Goal: Check status: Check status

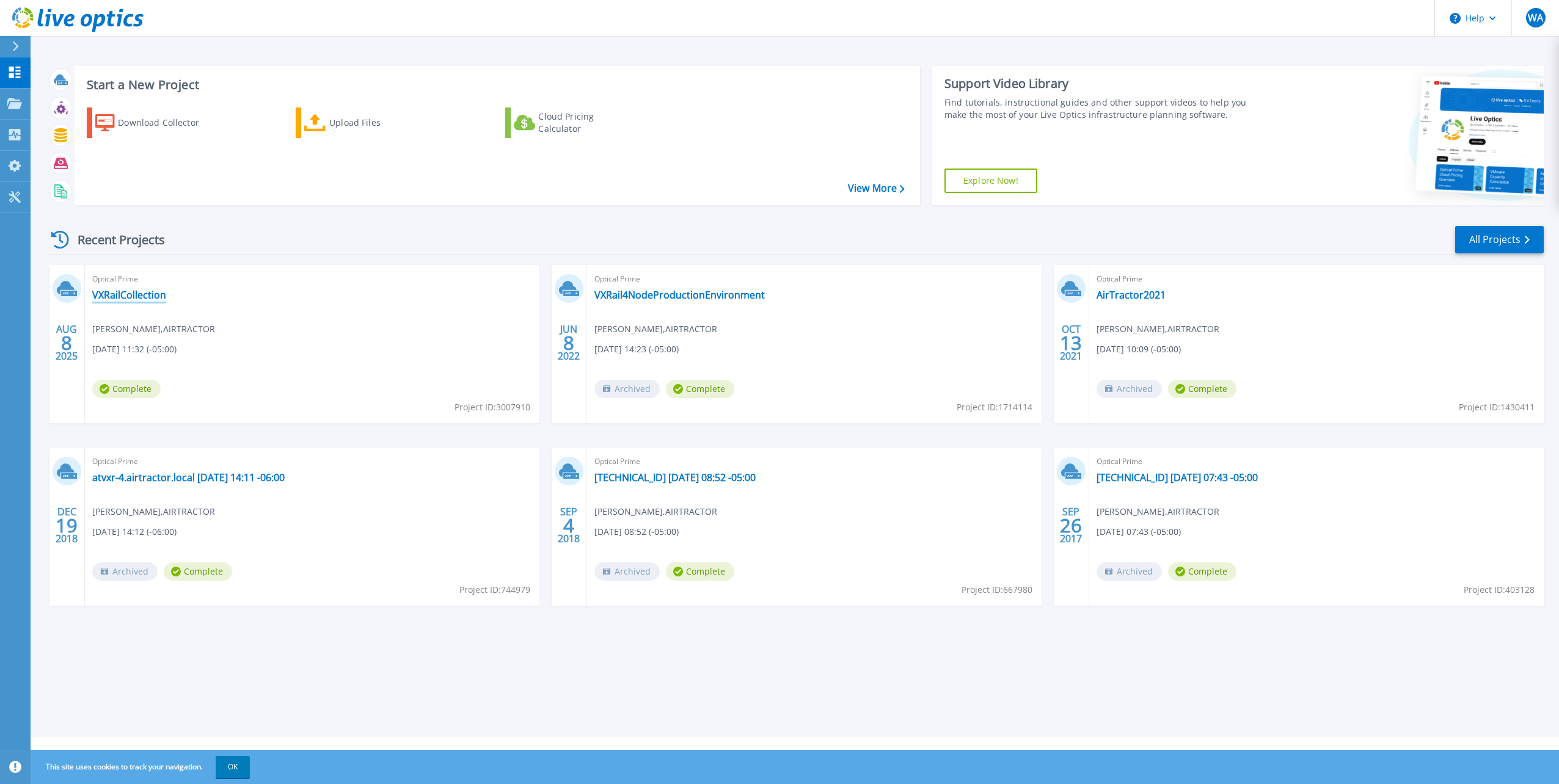
click at [127, 296] on link "VXRailCollection" at bounding box center [129, 294] width 74 height 13
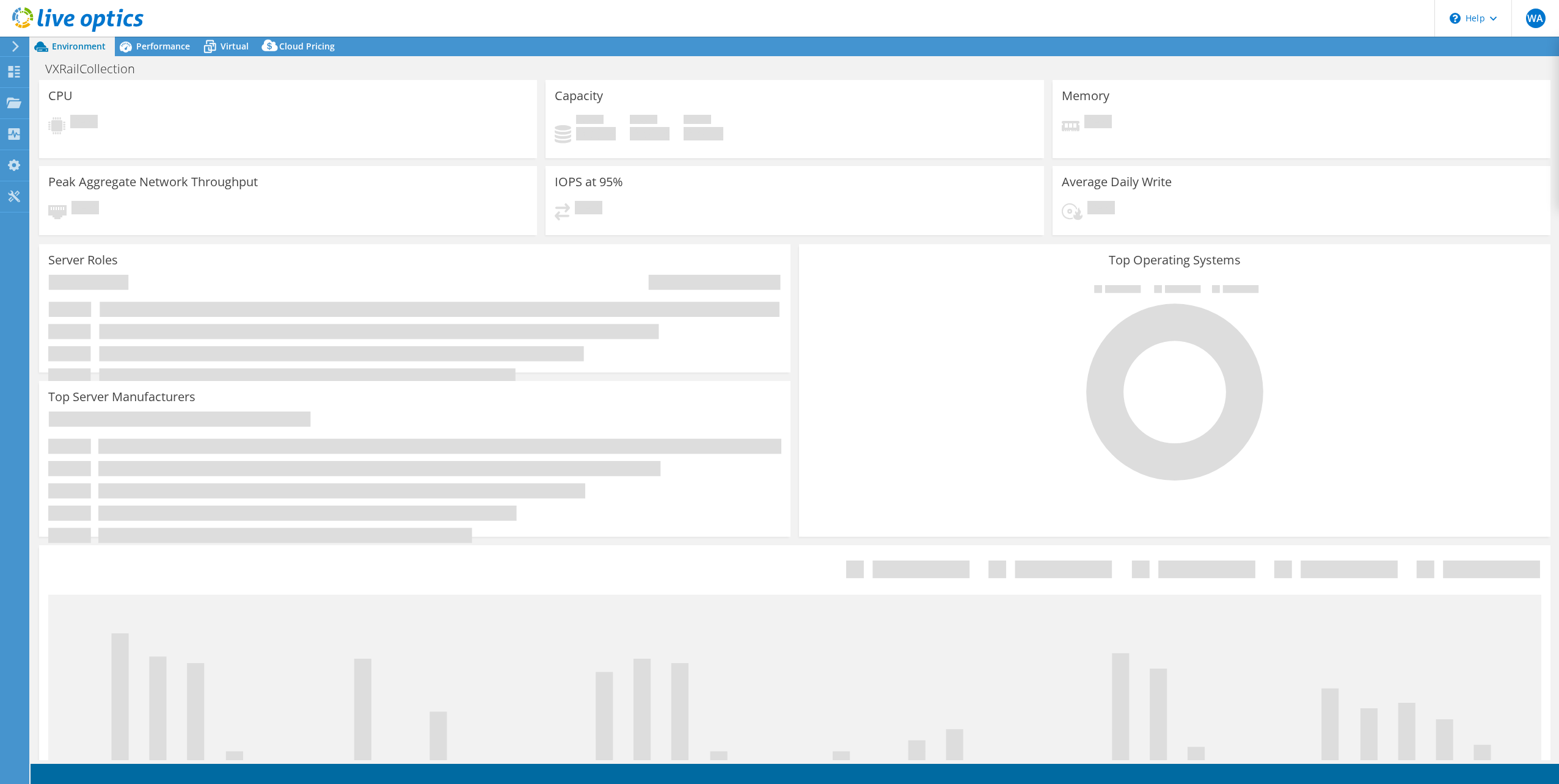
select select "USD"
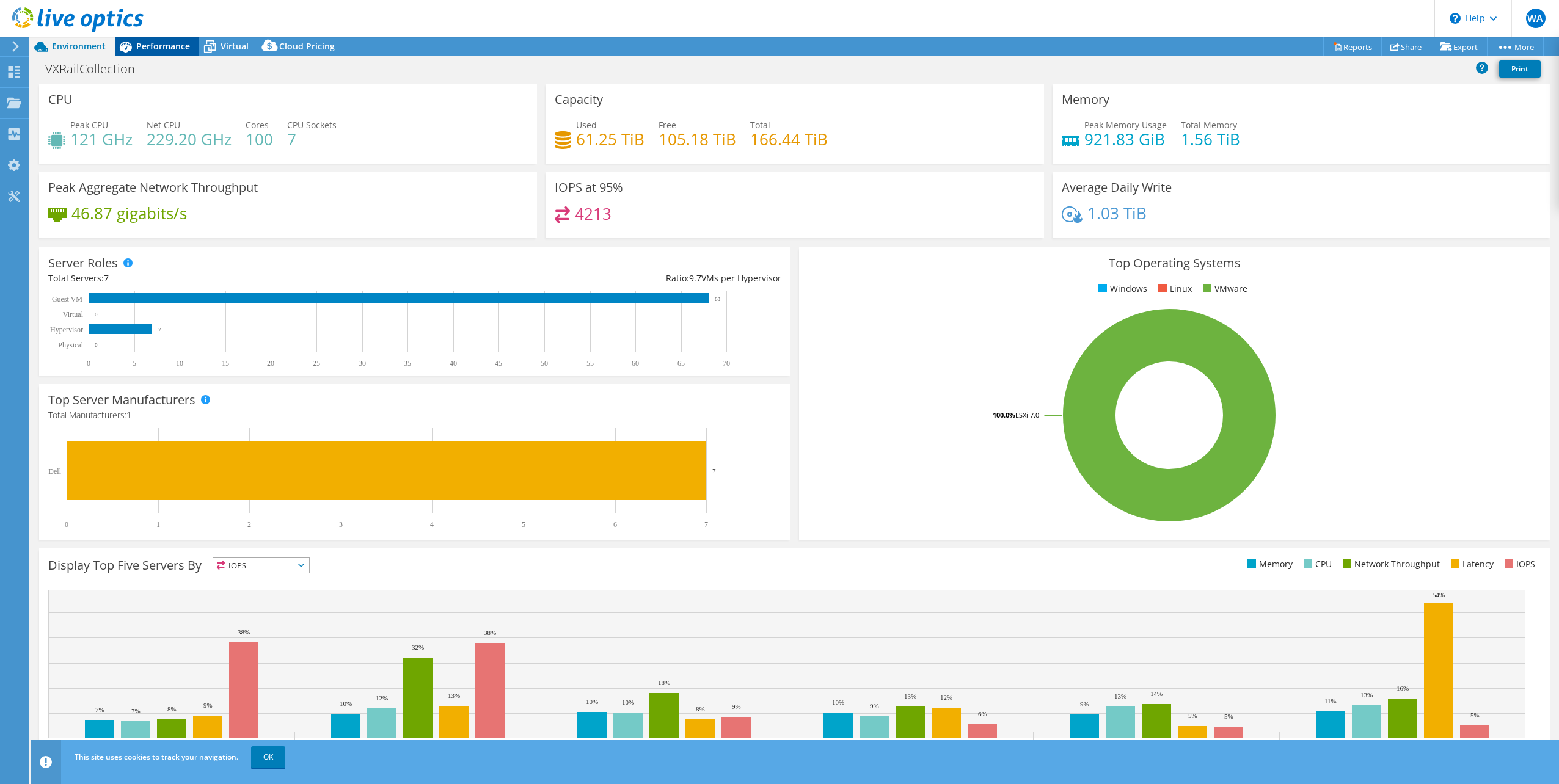
click at [150, 47] on span "Performance" at bounding box center [163, 46] width 54 height 12
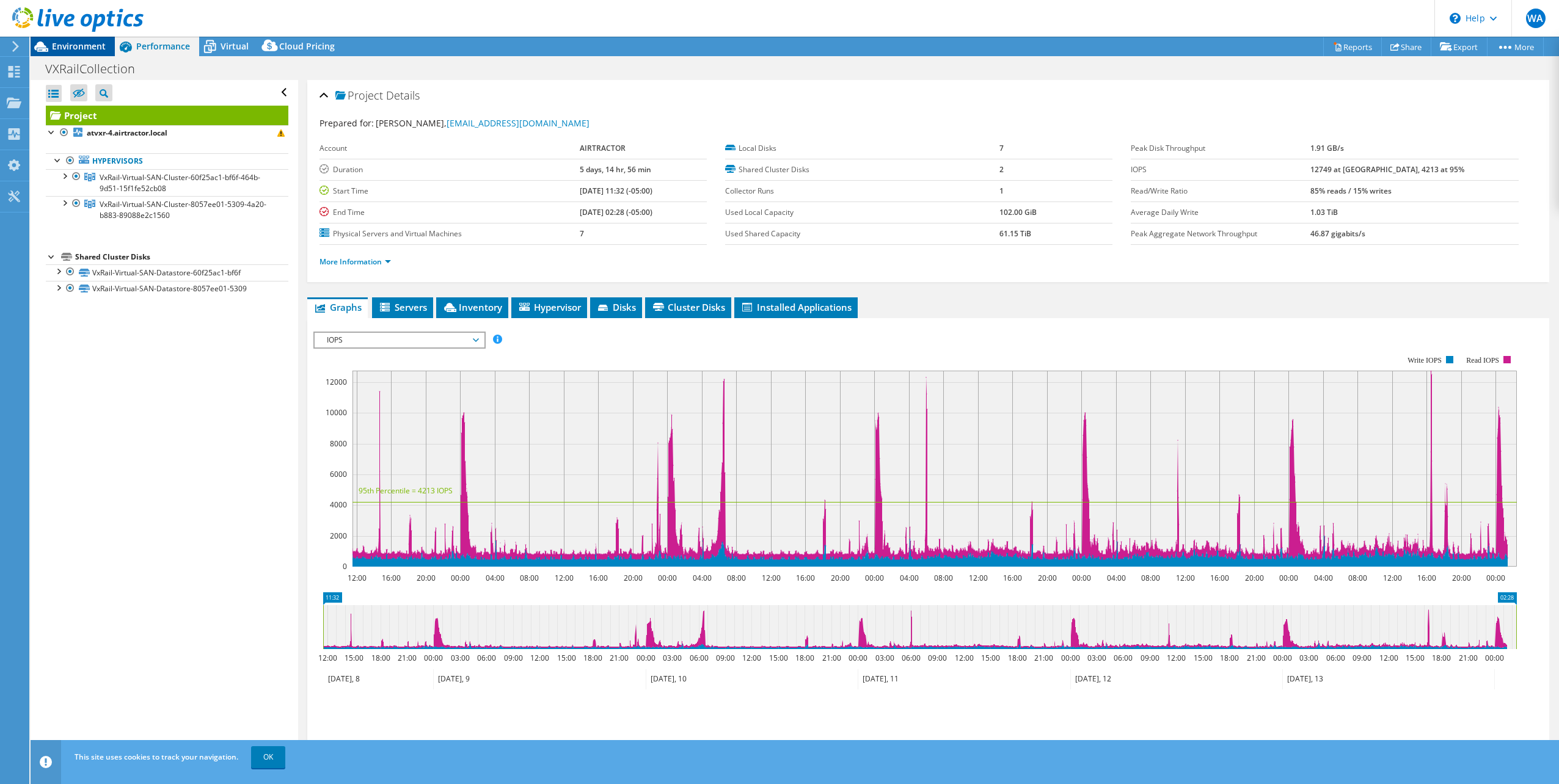
click at [71, 45] on span "Environment" at bounding box center [79, 46] width 54 height 12
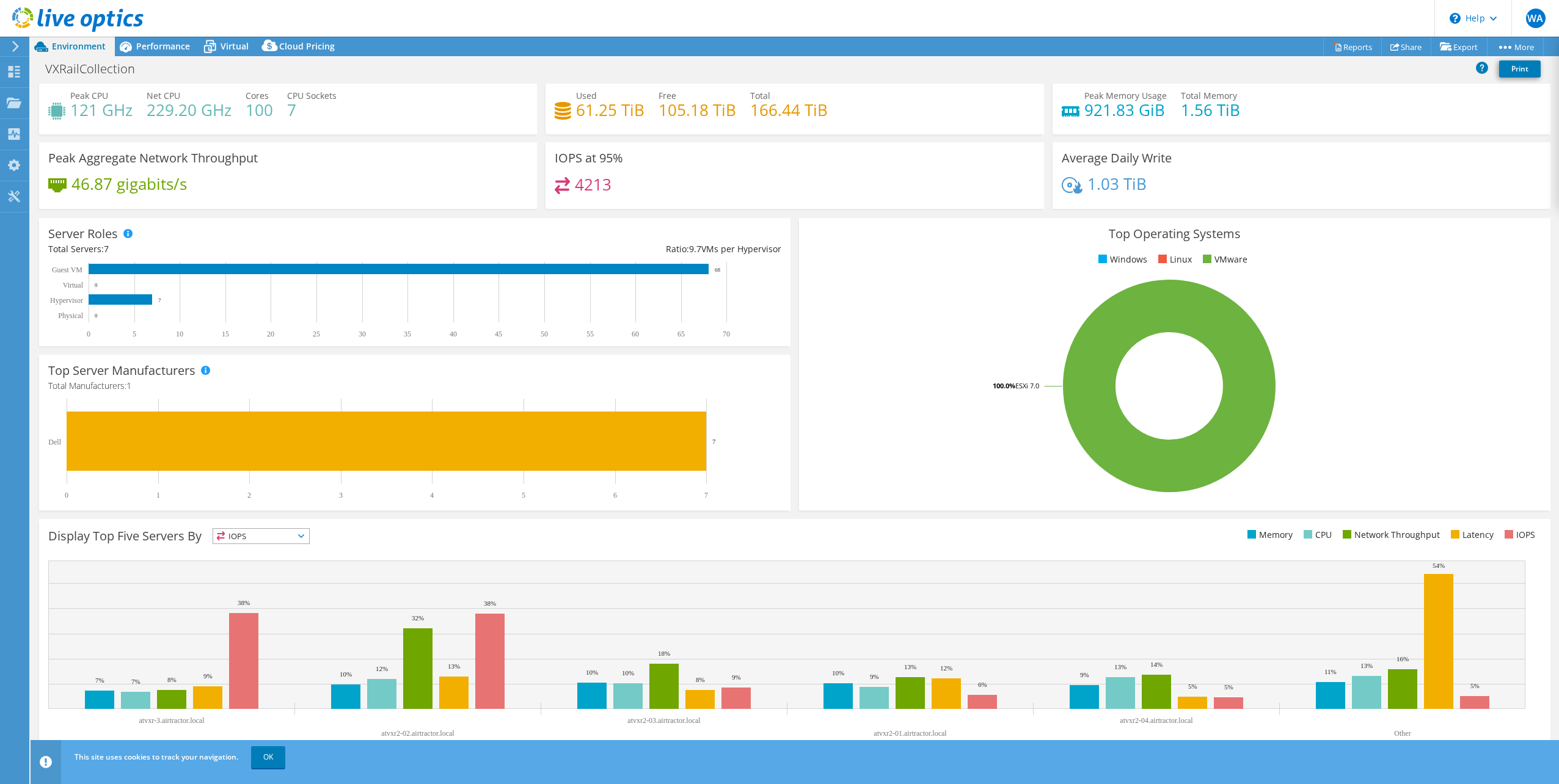
scroll to position [31, 0]
